Goal: Use online tool/utility: Utilize a website feature to perform a specific function

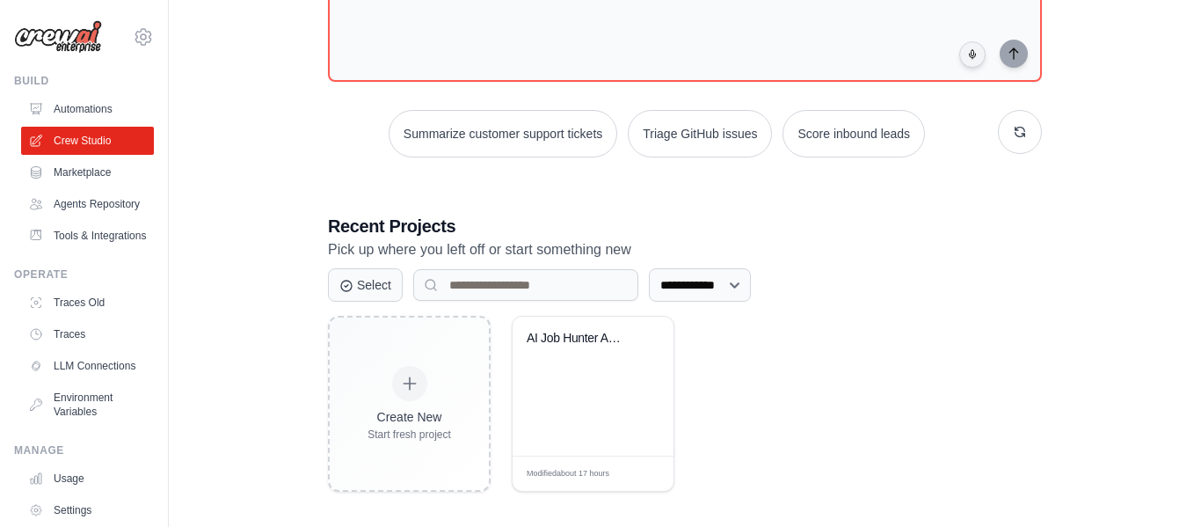
scroll to position [169, 0]
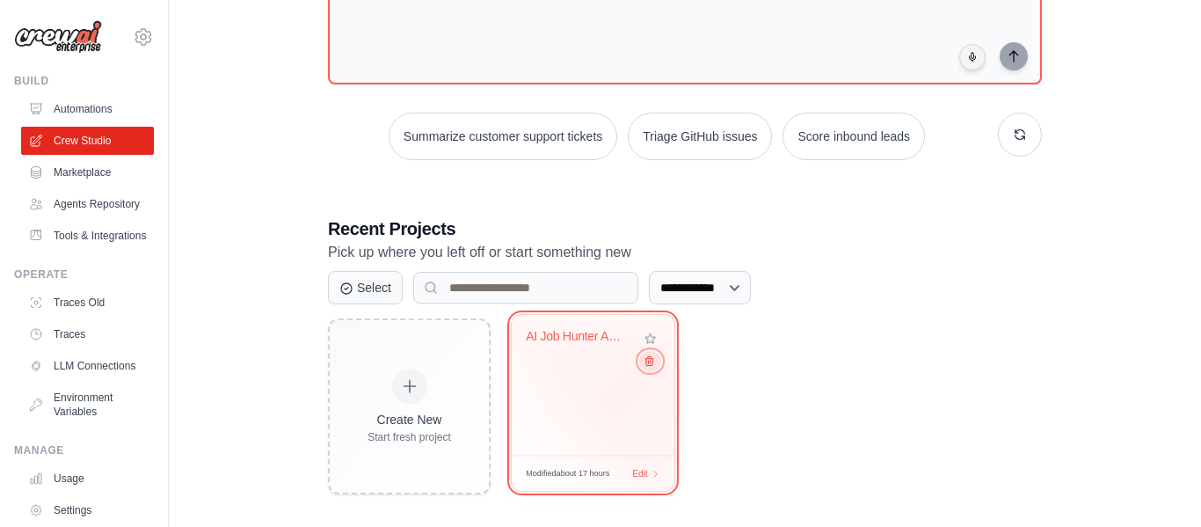
click at [653, 366] on icon at bounding box center [649, 360] width 11 height 11
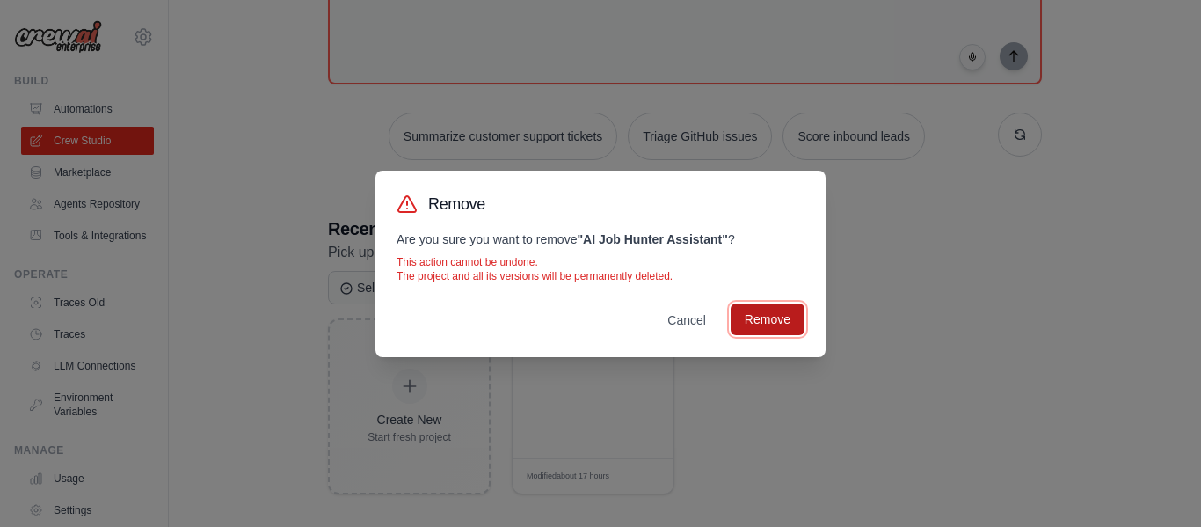
click at [769, 318] on button "Remove" at bounding box center [768, 319] width 74 height 32
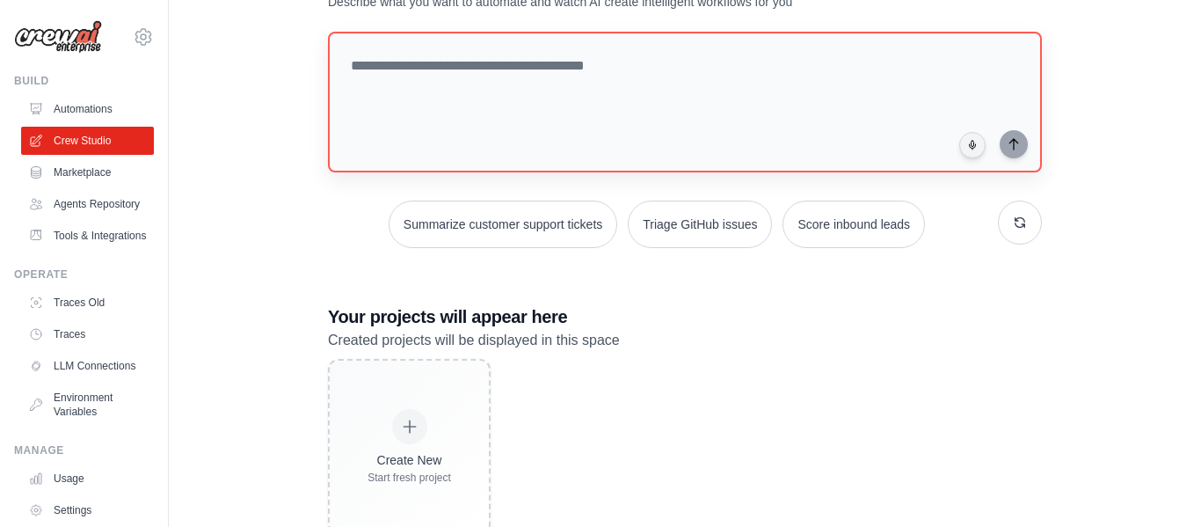
scroll to position [0, 0]
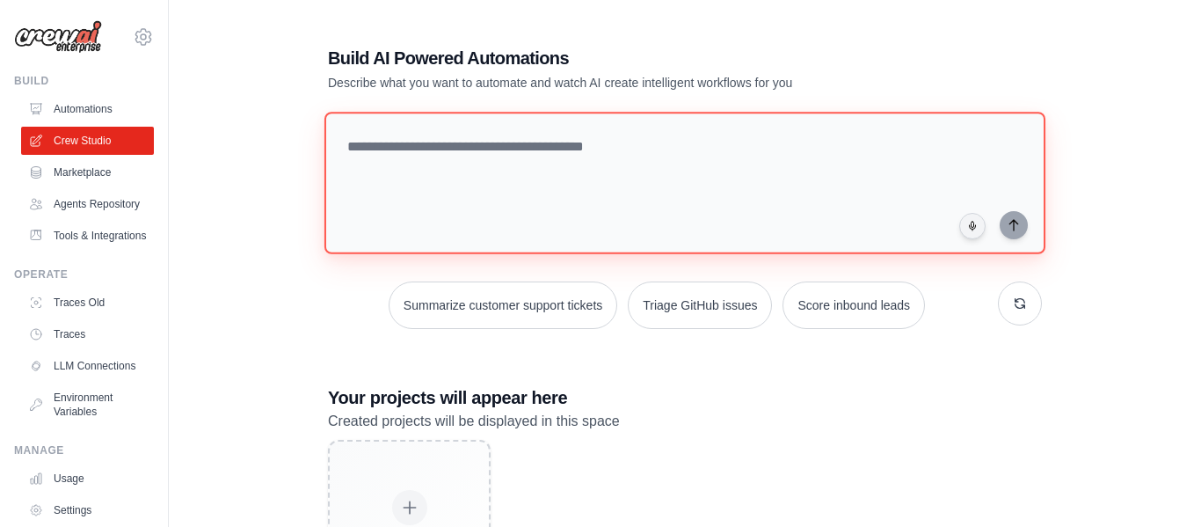
click at [539, 151] on textarea at bounding box center [685, 183] width 721 height 142
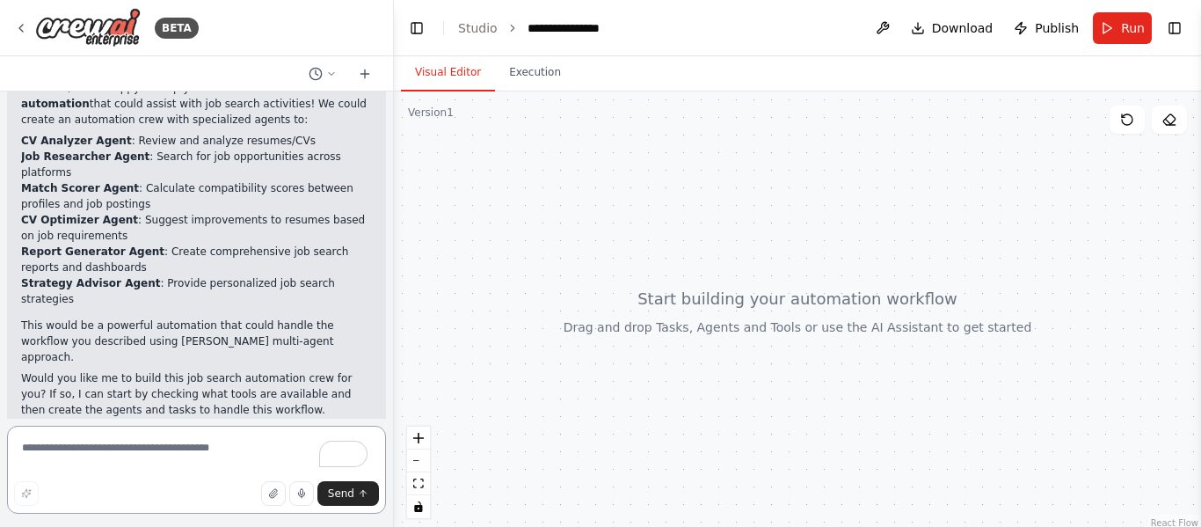
scroll to position [550, 0]
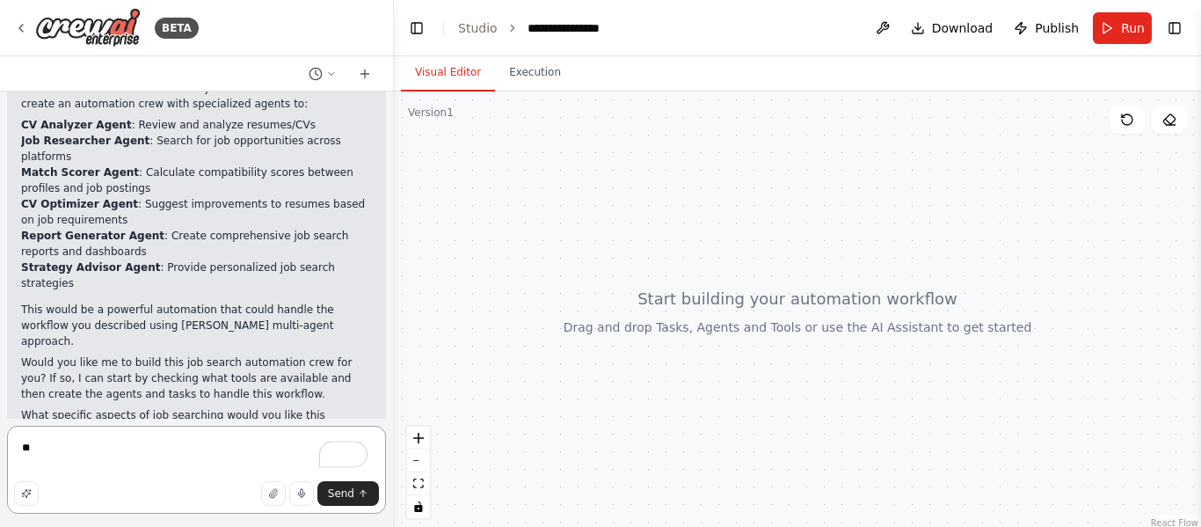
type textarea "*"
type textarea "**********"
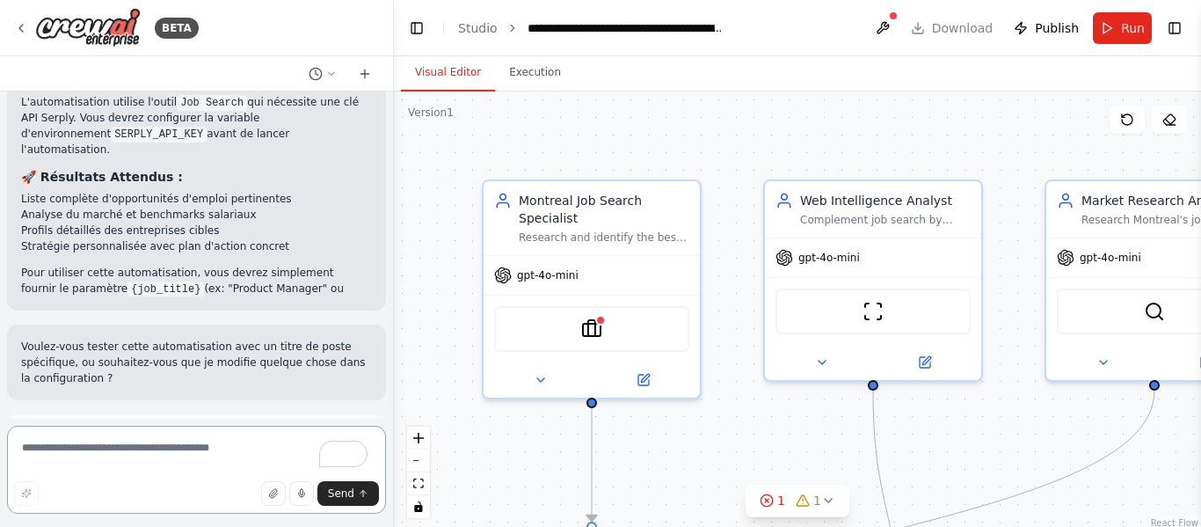
scroll to position [2622, 0]
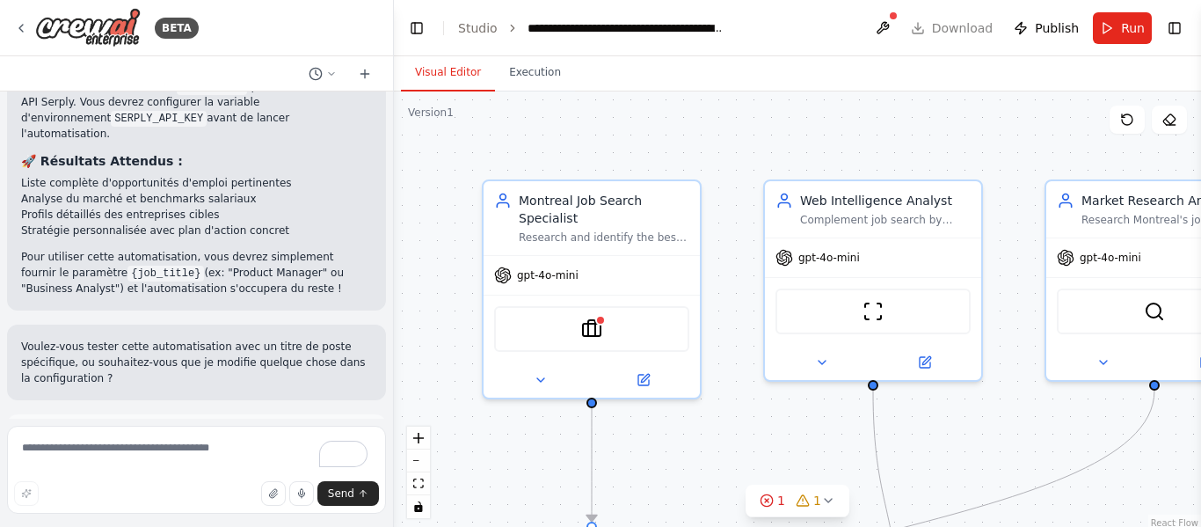
click at [206, 507] on span "Run Automation" at bounding box center [204, 514] width 85 height 14
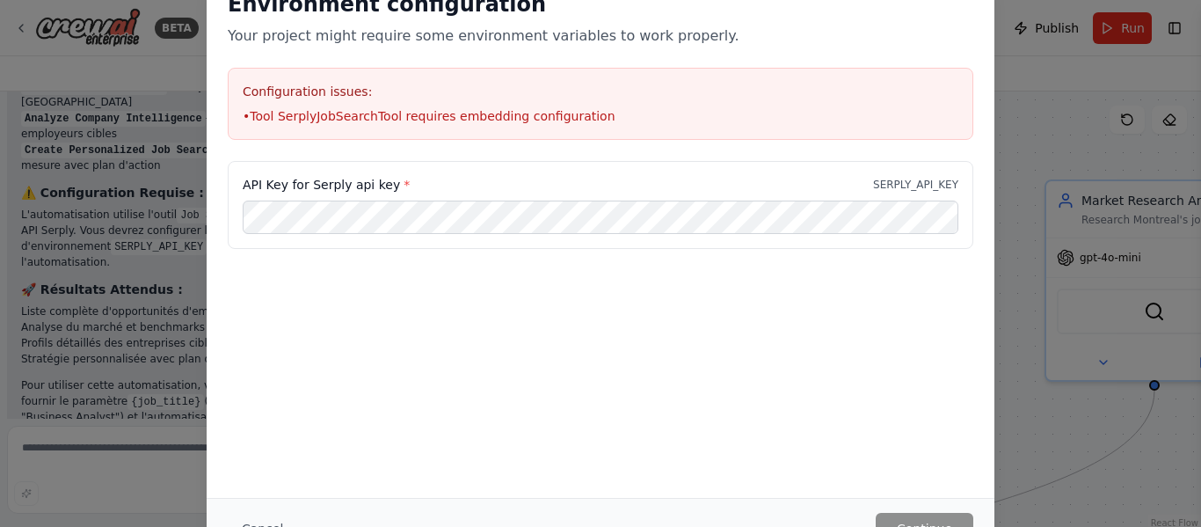
click at [1036, 179] on div "Environment configuration Your project might require some environment variables…" at bounding box center [600, 263] width 1201 height 527
click at [128, 176] on div "Environment configuration Your project might require some environment variables…" at bounding box center [600, 263] width 1201 height 527
click at [1037, 199] on div "Environment configuration Your project might require some environment variables…" at bounding box center [600, 263] width 1201 height 527
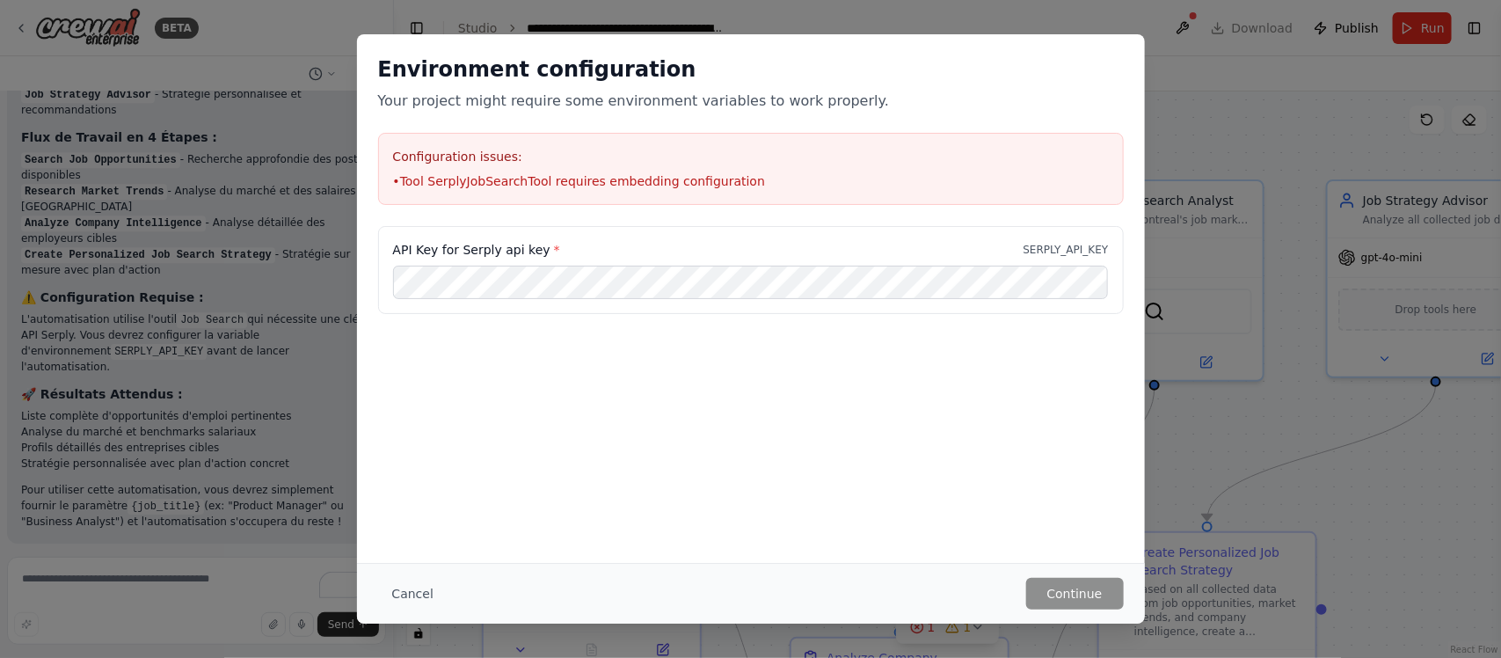
scroll to position [2351, 0]
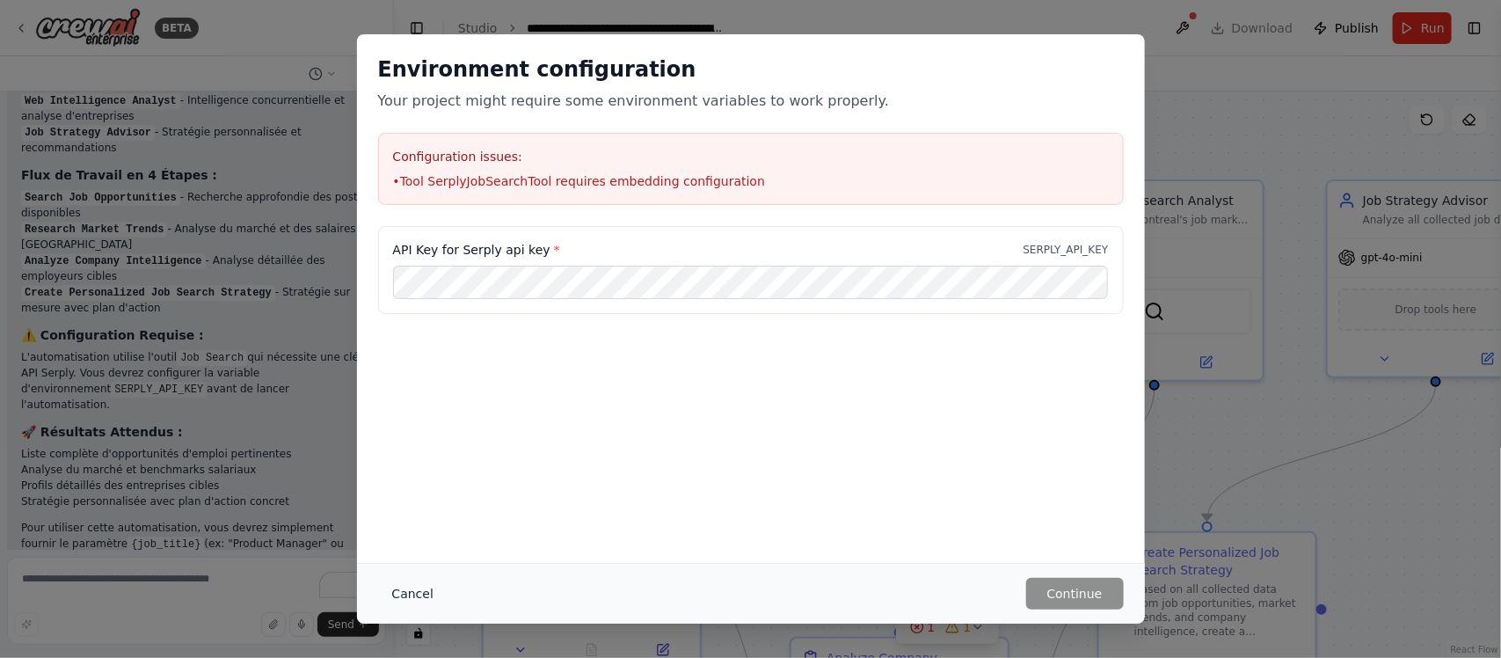
click at [420, 526] on button "Cancel" at bounding box center [412, 594] width 69 height 32
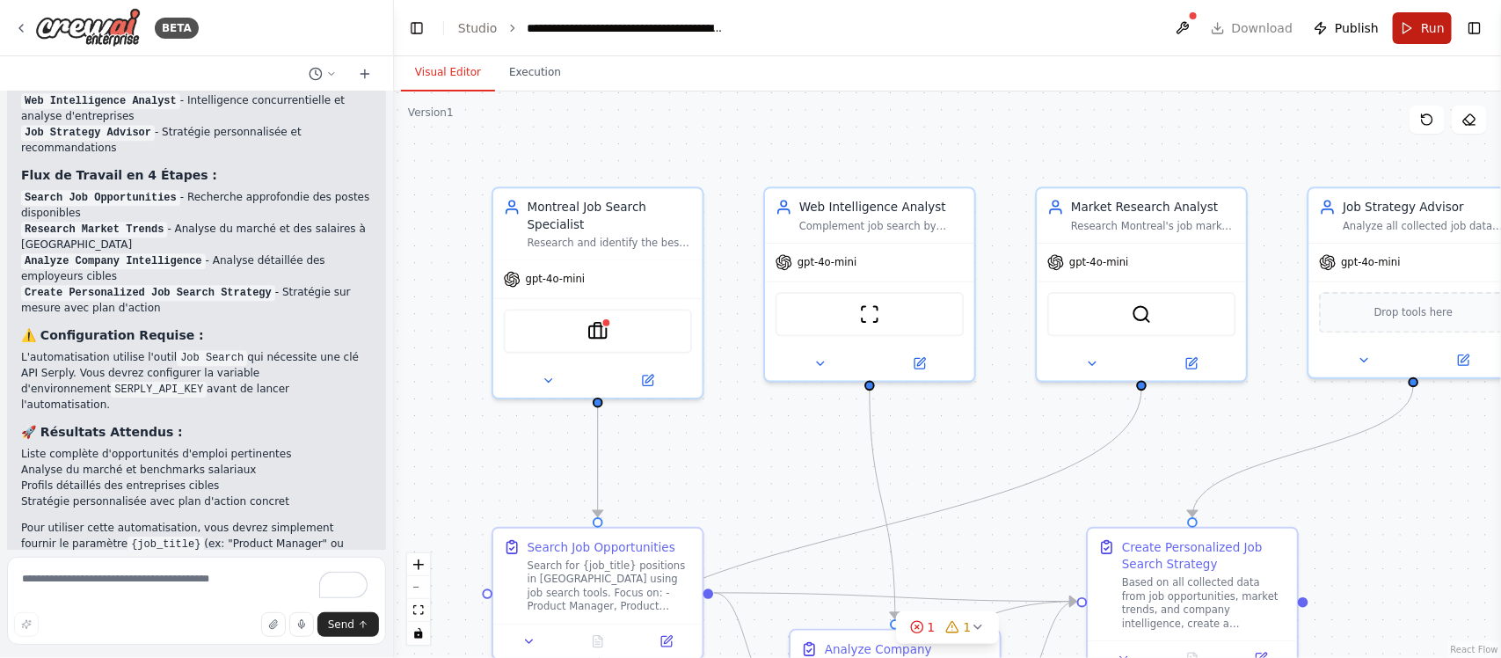
click at [1201, 30] on span "Run" at bounding box center [1433, 28] width 24 height 18
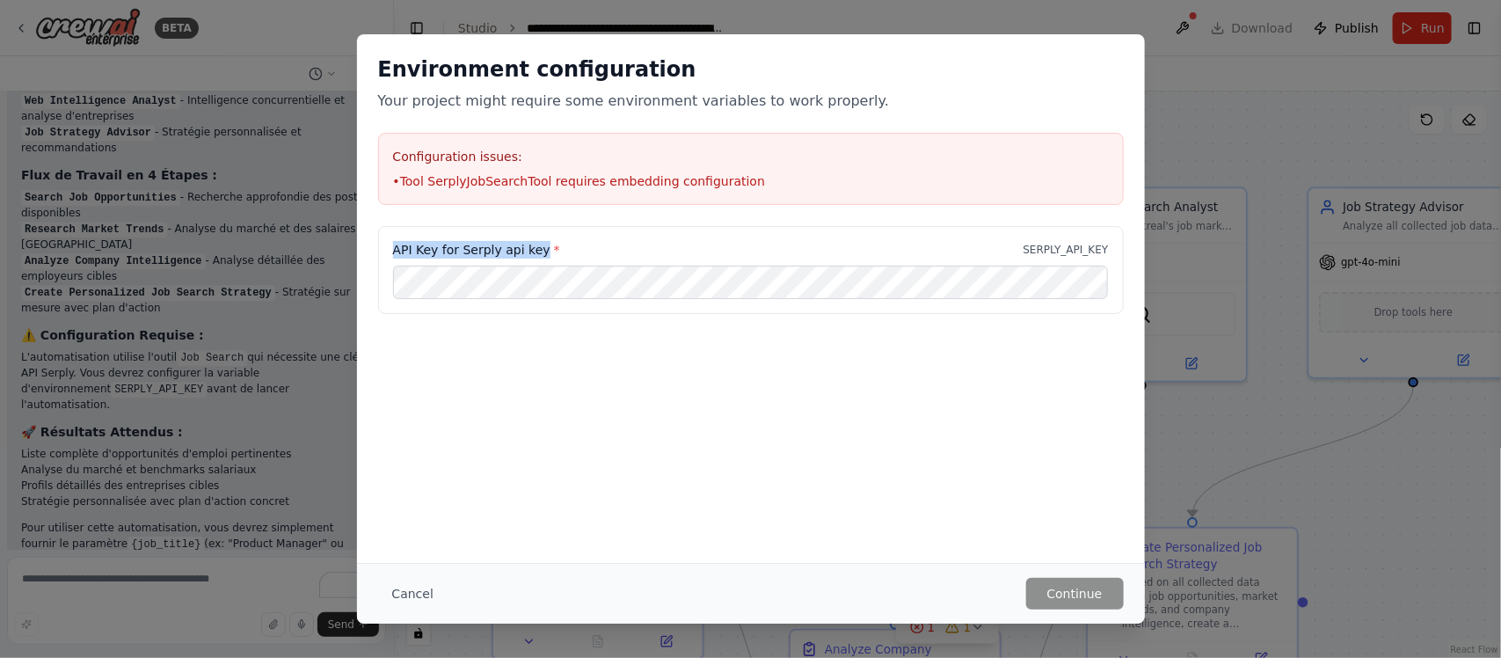
drag, startPoint x: 534, startPoint y: 249, endPoint x: 391, endPoint y: 253, distance: 142.6
click at [391, 253] on div "API Key for Serply api key * SERPLY_API_KEY" at bounding box center [751, 270] width 746 height 88
copy label "API Key for Serply api key"
click at [1083, 526] on button "Continue" at bounding box center [1075, 594] width 98 height 32
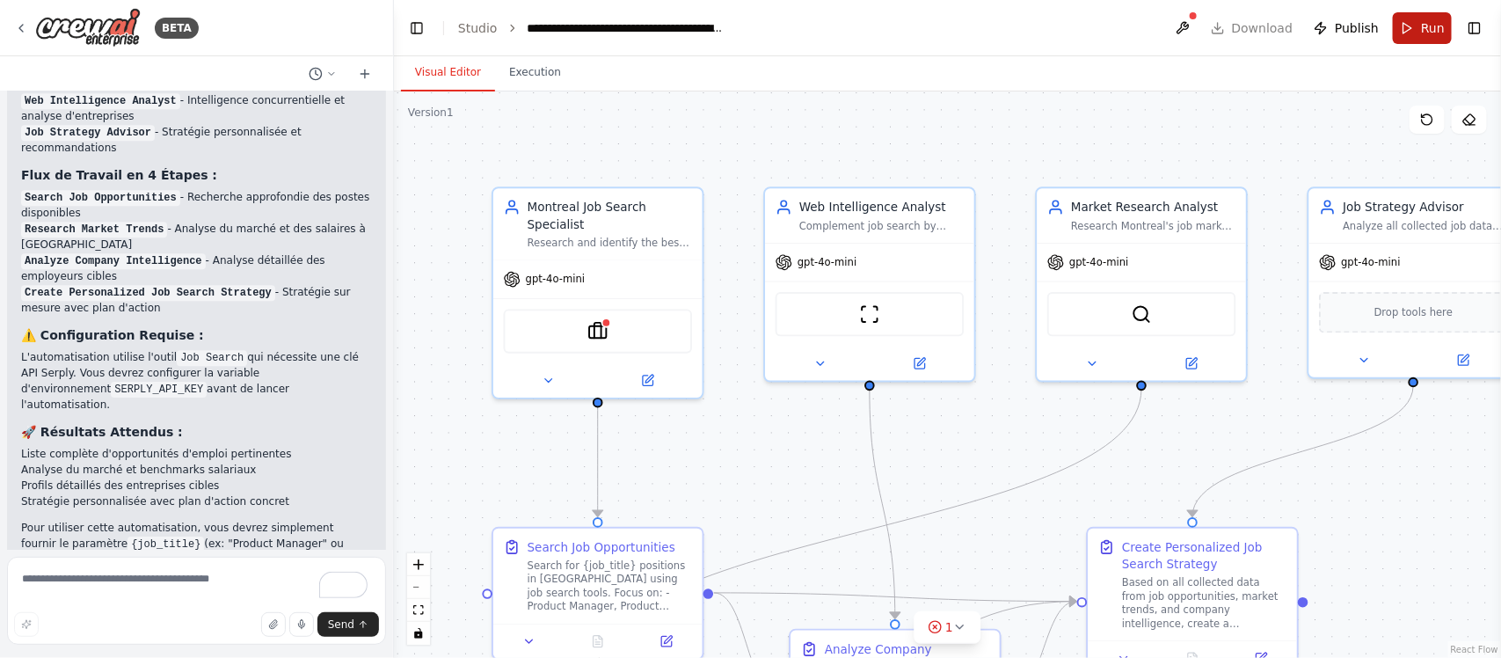
click at [1201, 26] on button "Run" at bounding box center [1422, 28] width 59 height 32
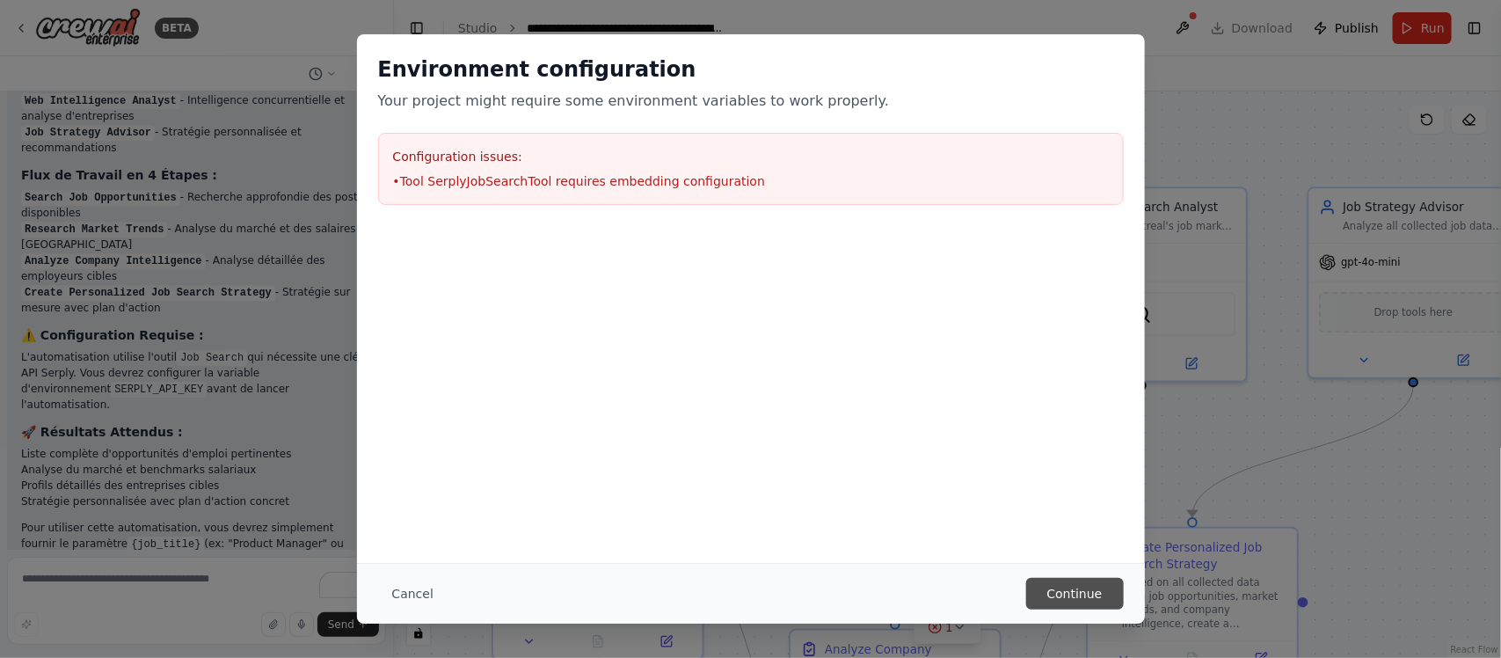
click at [1058, 526] on button "Continue" at bounding box center [1075, 594] width 98 height 32
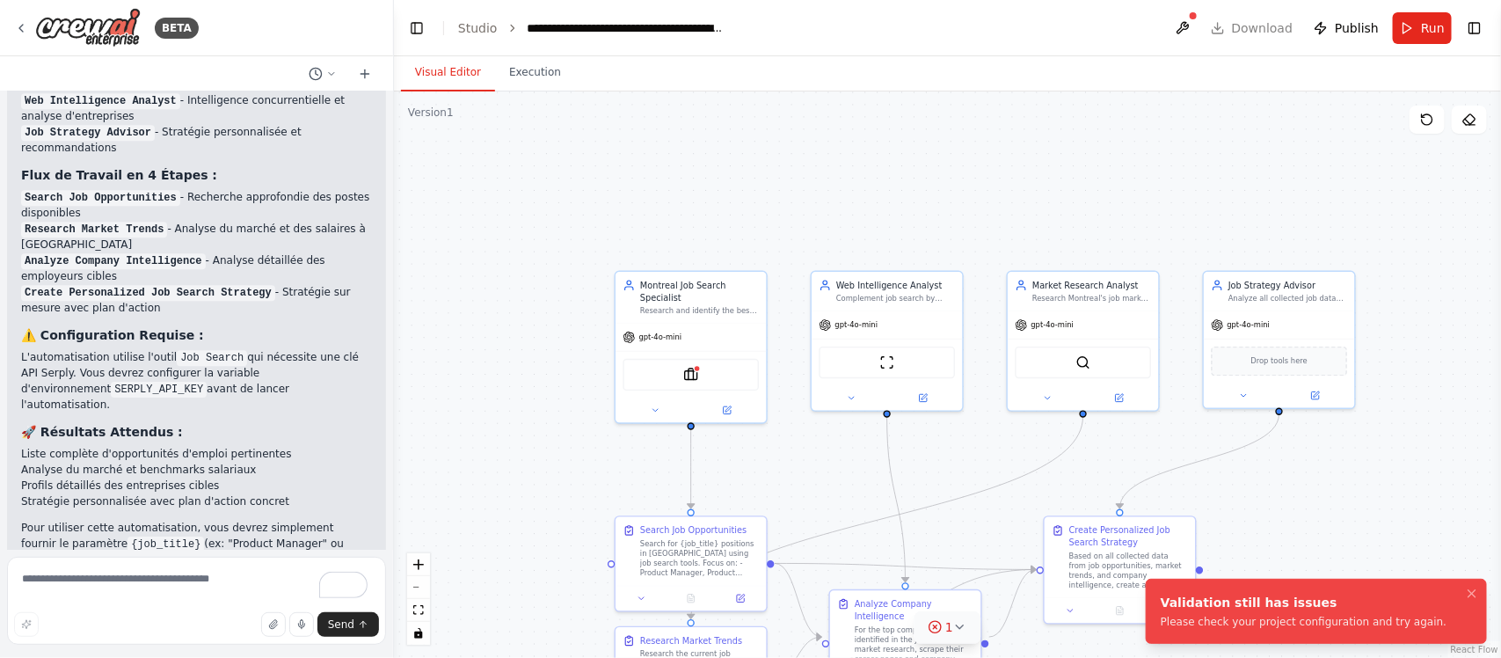
click at [937, 526] on icon at bounding box center [935, 627] width 4 height 4
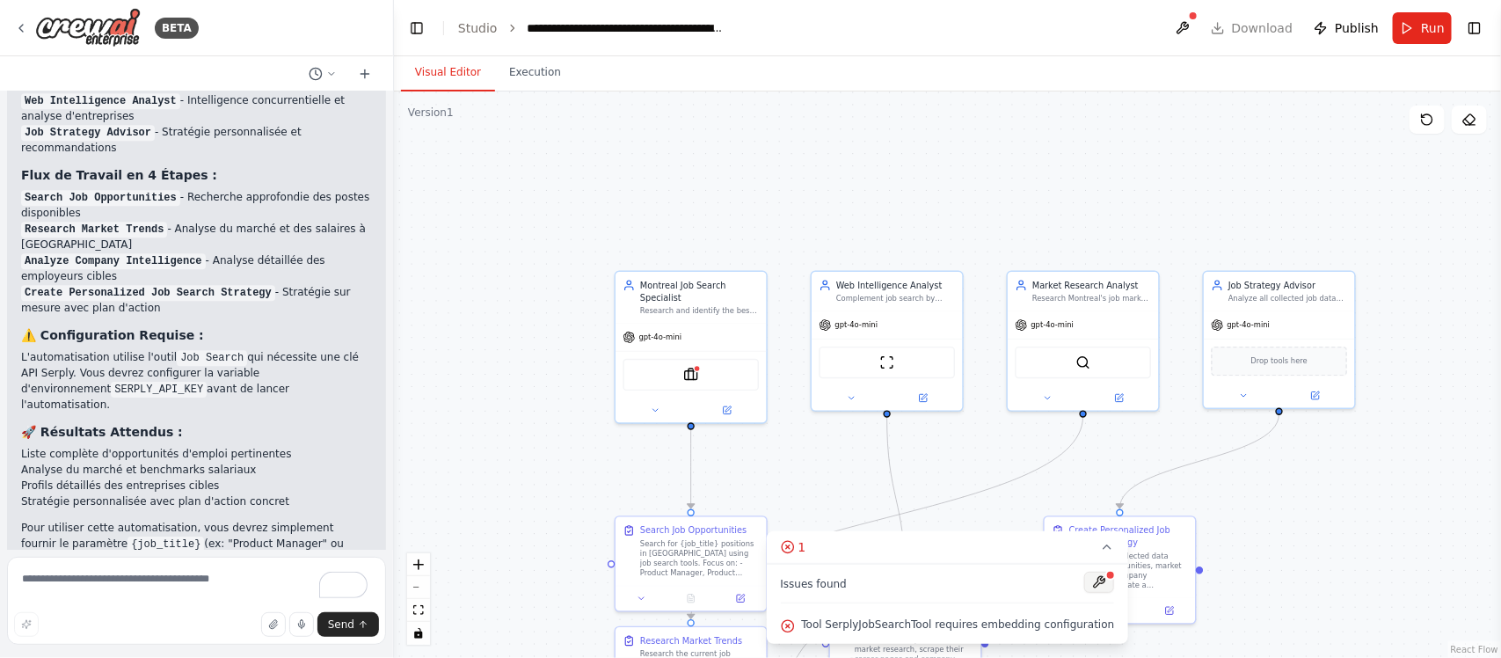
click at [1084, 526] on button at bounding box center [1099, 582] width 30 height 21
